Goal: Task Accomplishment & Management: Manage account settings

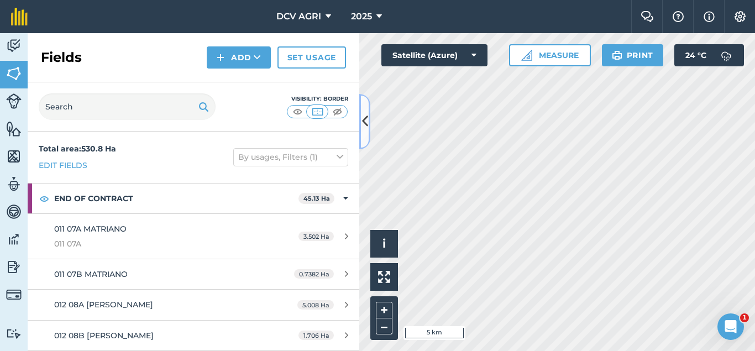
click at [365, 120] on icon at bounding box center [365, 121] width 6 height 19
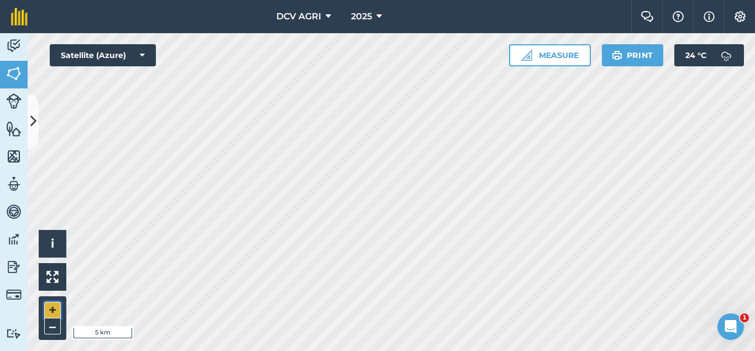
click at [55, 312] on button "+" at bounding box center [52, 310] width 17 height 17
click at [53, 308] on button "+" at bounding box center [52, 310] width 17 height 17
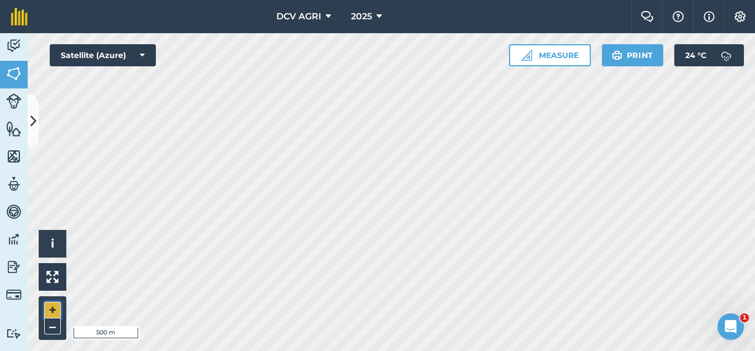
click at [53, 308] on button "+" at bounding box center [52, 310] width 17 height 17
click at [54, 323] on button "–" at bounding box center [52, 326] width 17 height 16
click at [50, 307] on button "+" at bounding box center [52, 310] width 17 height 17
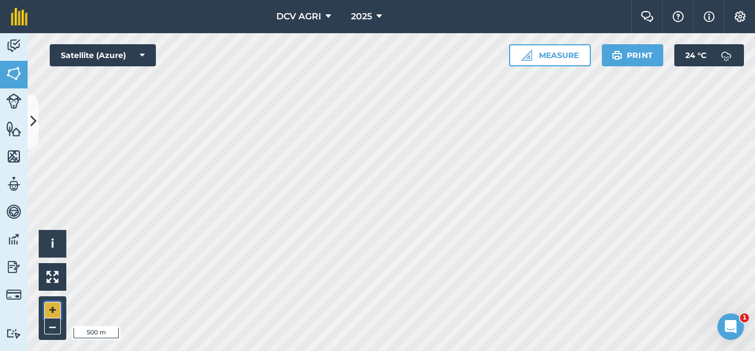
click at [50, 307] on button "+" at bounding box center [52, 310] width 17 height 17
click at [52, 326] on button "–" at bounding box center [52, 326] width 17 height 16
click at [50, 312] on button "+" at bounding box center [52, 310] width 17 height 17
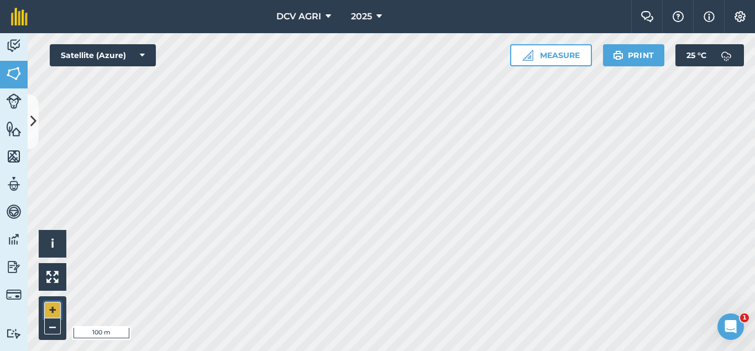
click at [52, 309] on button "+" at bounding box center [52, 310] width 17 height 17
click at [54, 307] on button "+" at bounding box center [52, 310] width 17 height 17
click at [55, 324] on button "–" at bounding box center [52, 326] width 17 height 16
click at [48, 325] on button "–" at bounding box center [52, 326] width 17 height 16
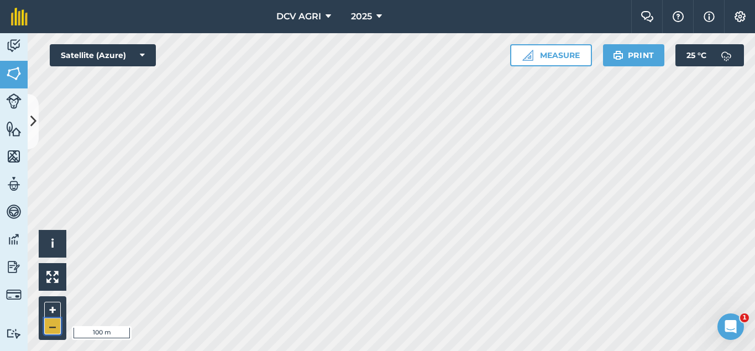
click at [48, 325] on button "–" at bounding box center [52, 326] width 17 height 16
click at [55, 309] on button "+" at bounding box center [52, 310] width 17 height 17
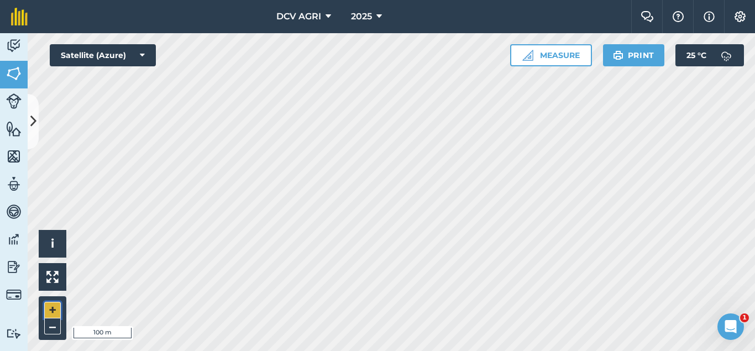
click at [58, 309] on button "+" at bounding box center [52, 310] width 17 height 17
